Goal: Obtain resource: Download file/media

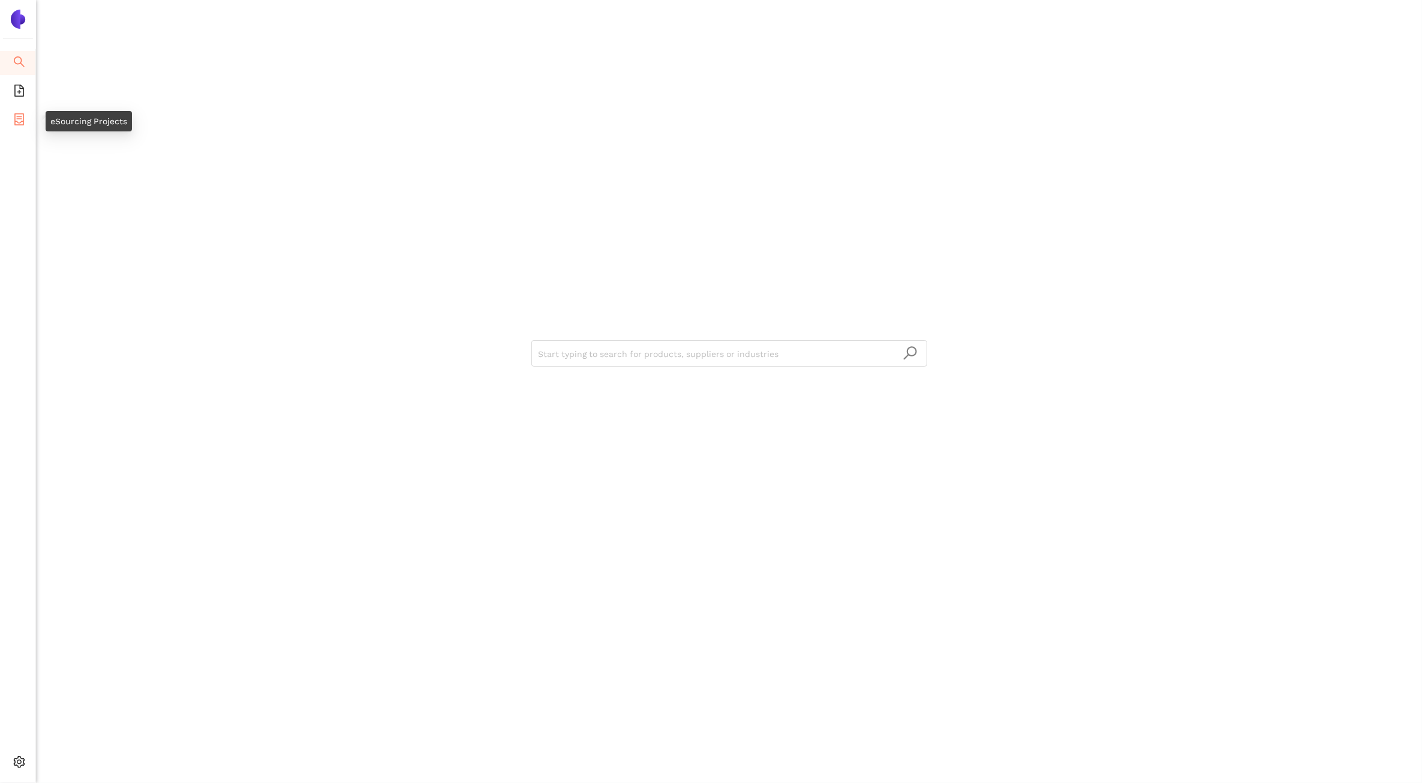
click at [20, 123] on icon "container" at bounding box center [19, 119] width 12 height 12
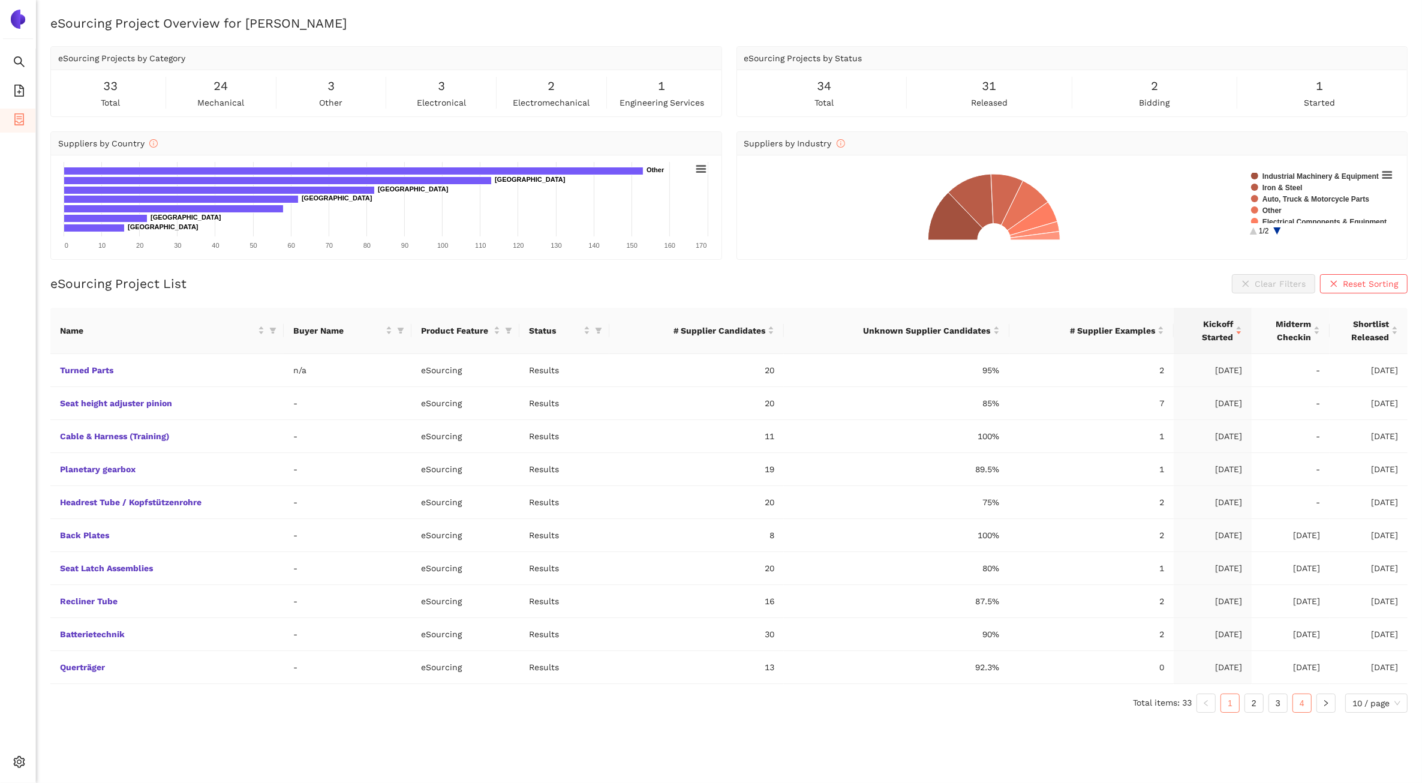
click at [1302, 712] on link "4" at bounding box center [1302, 703] width 18 height 18
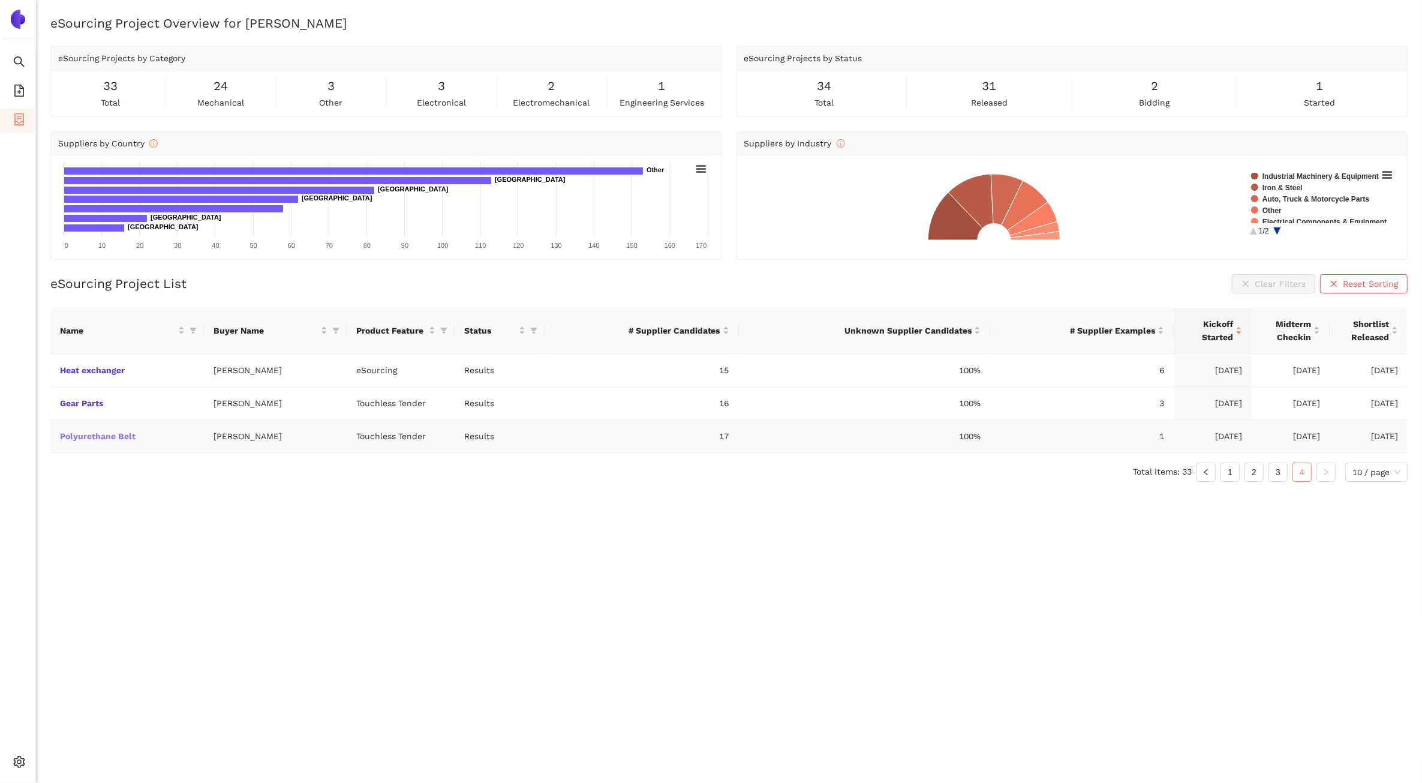
click at [0, 0] on link "Polyurethane Belt" at bounding box center [0, 0] width 0 height 0
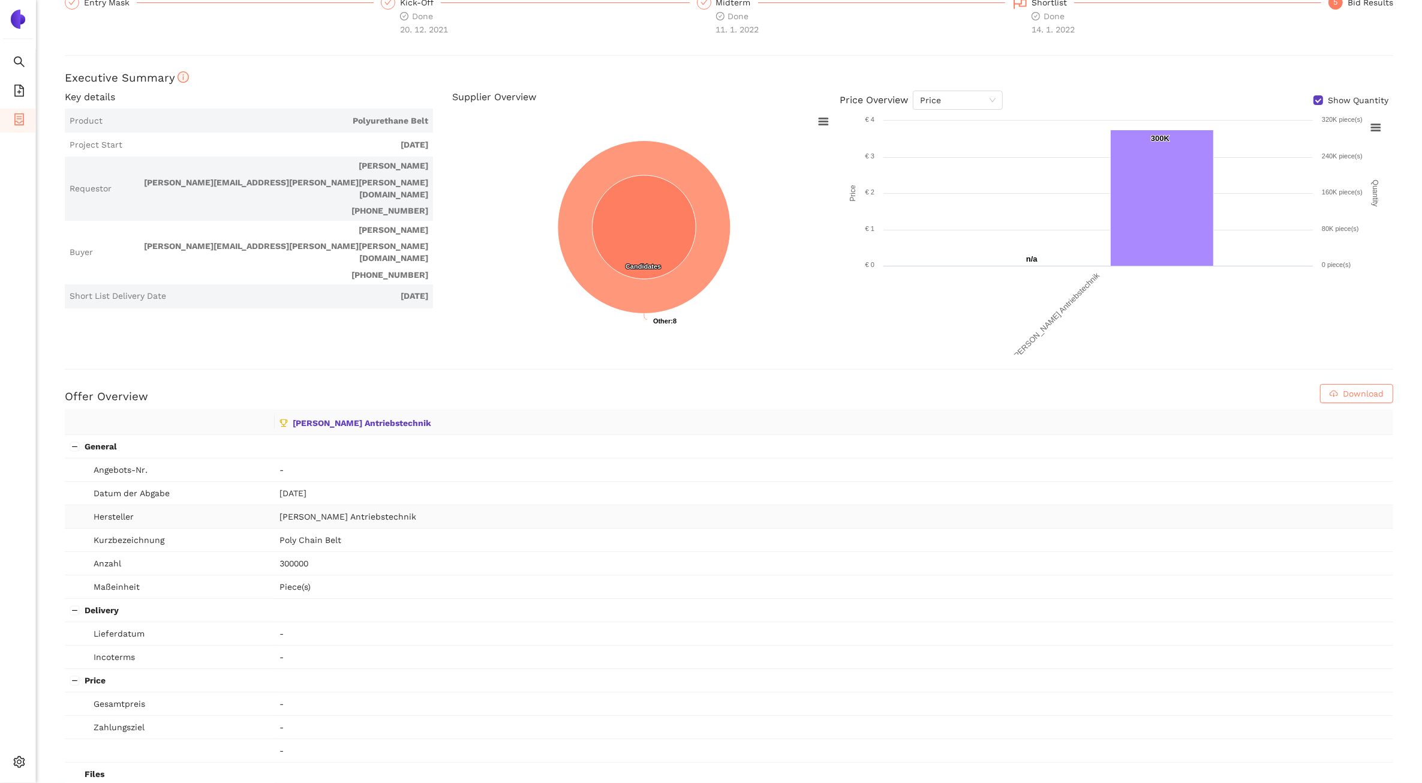
scroll to position [22, 0]
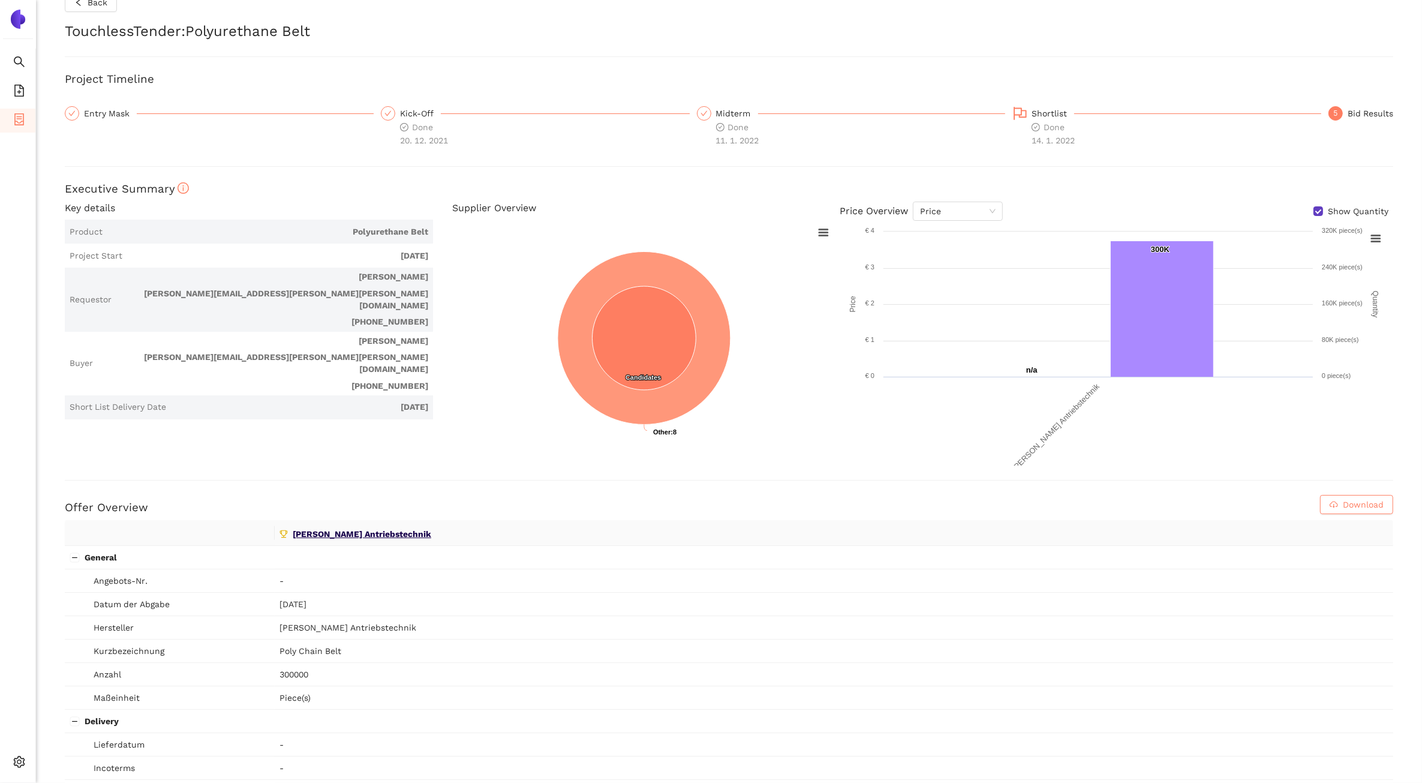
click at [315, 541] on span "[PERSON_NAME] Antriebstechnik" at bounding box center [834, 533] width 1109 height 16
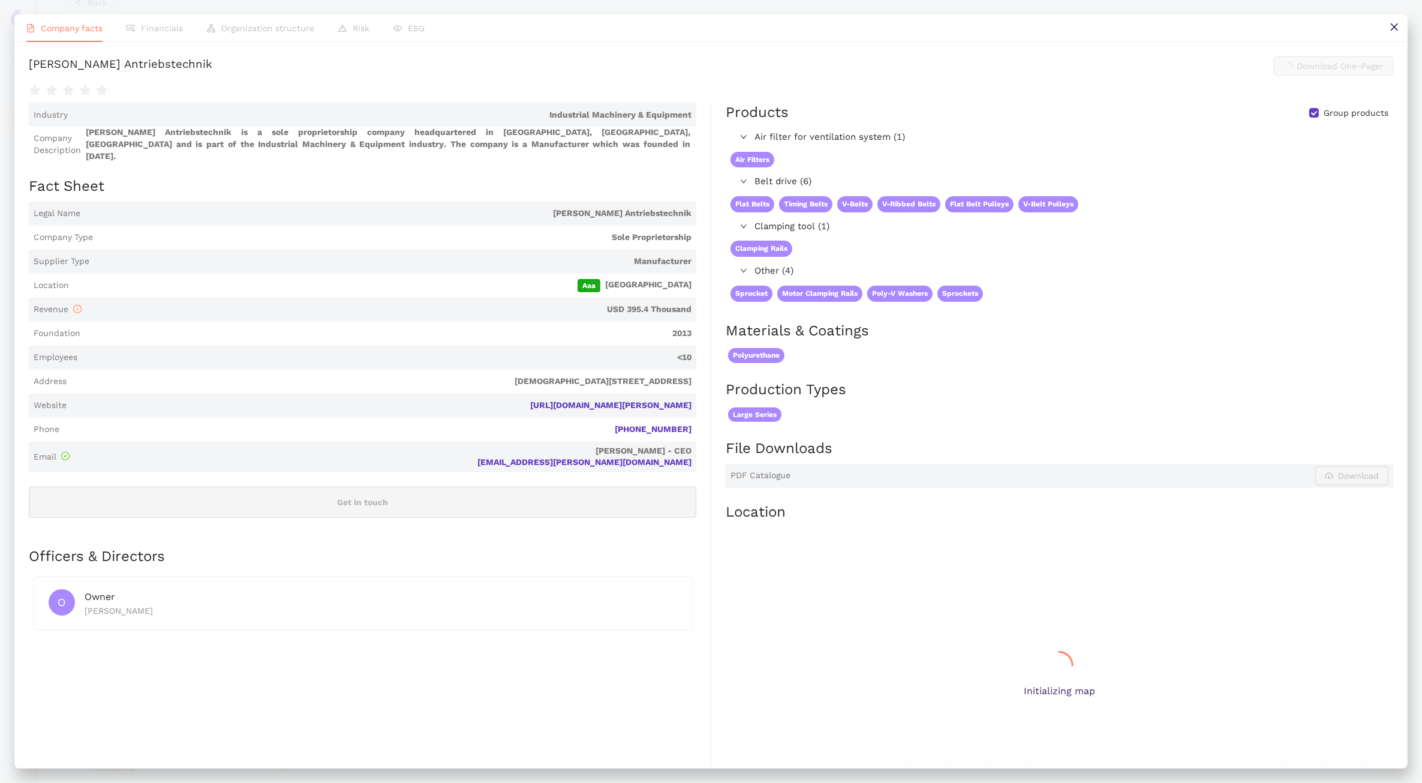
scroll to position [0, 0]
drag, startPoint x: 1395, startPoint y: 31, endPoint x: 899, endPoint y: 391, distance: 613.4
click at [1395, 31] on icon "close" at bounding box center [1395, 27] width 10 height 10
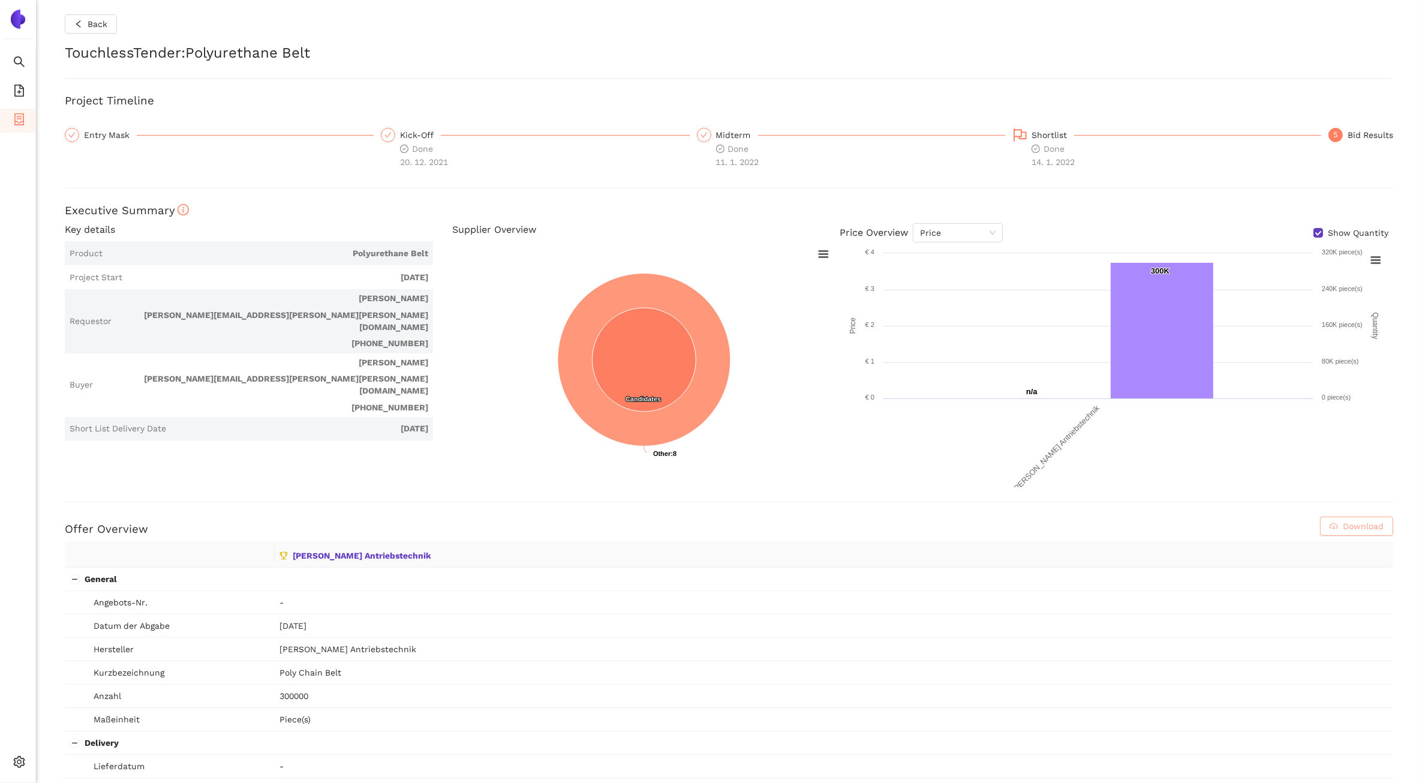
click at [1359, 524] on span "Download" at bounding box center [1363, 526] width 41 height 13
click at [93, 25] on span "Back" at bounding box center [98, 23] width 20 height 13
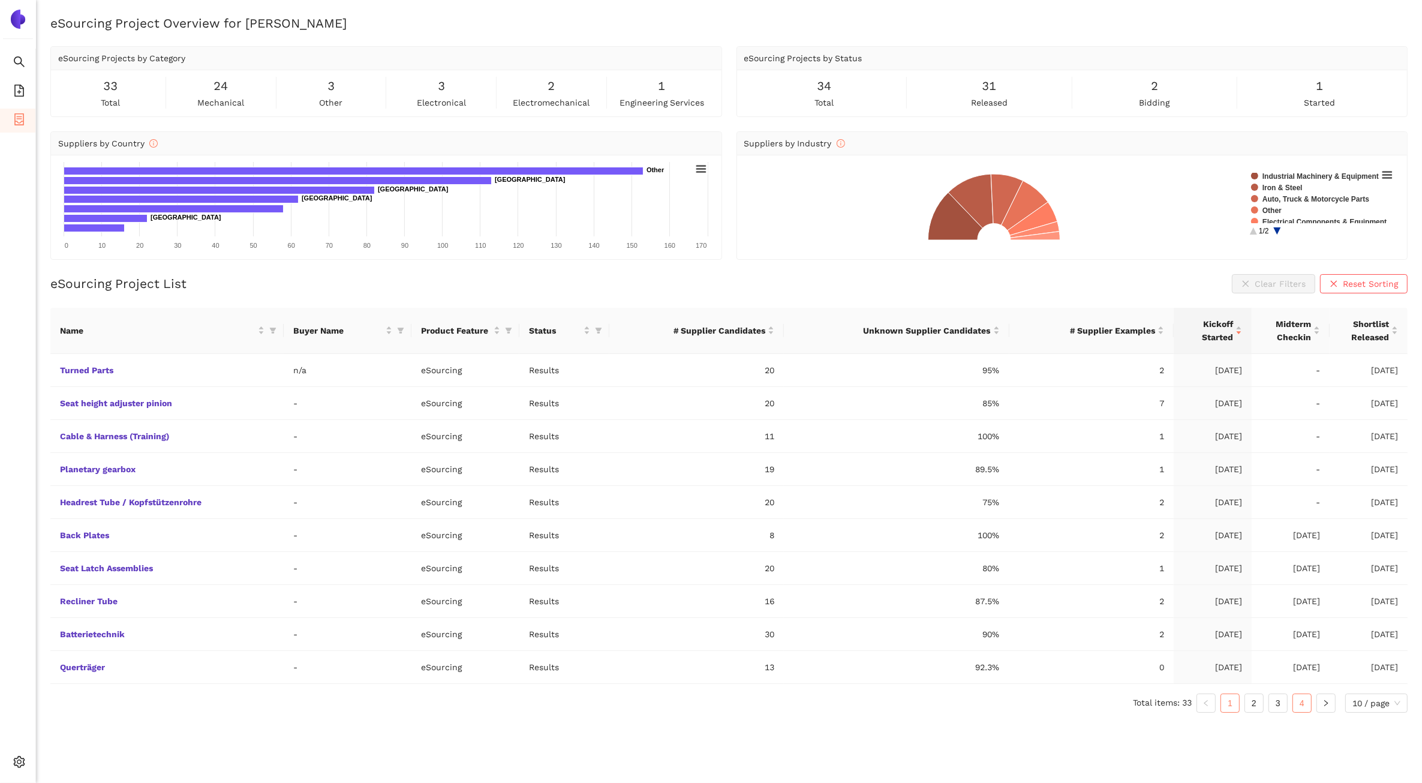
click at [1309, 708] on link "4" at bounding box center [1302, 703] width 18 height 18
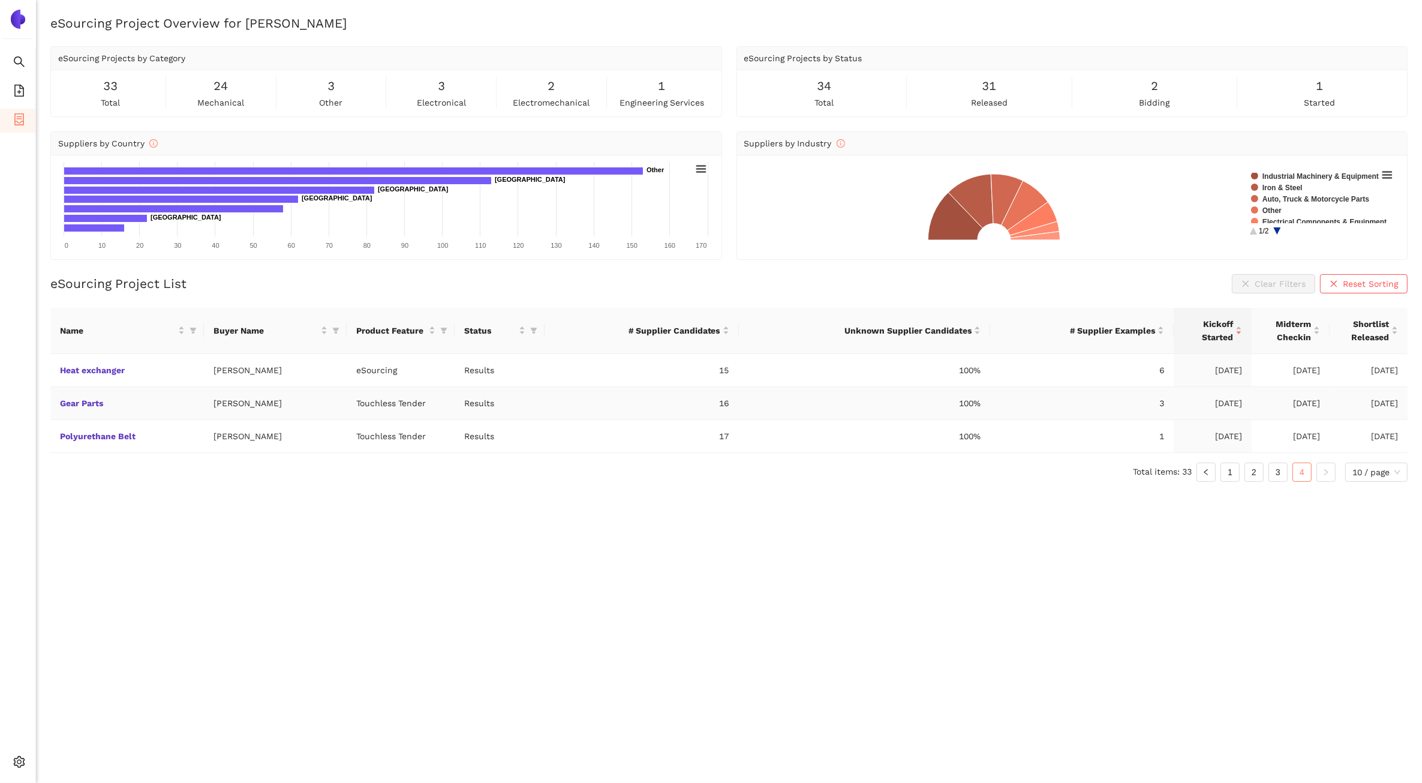
click at [70, 409] on td "Gear Parts" at bounding box center [127, 403] width 154 height 33
click at [0, 0] on link "Gear Parts" at bounding box center [0, 0] width 0 height 0
